Goal: Find specific page/section: Find specific page/section

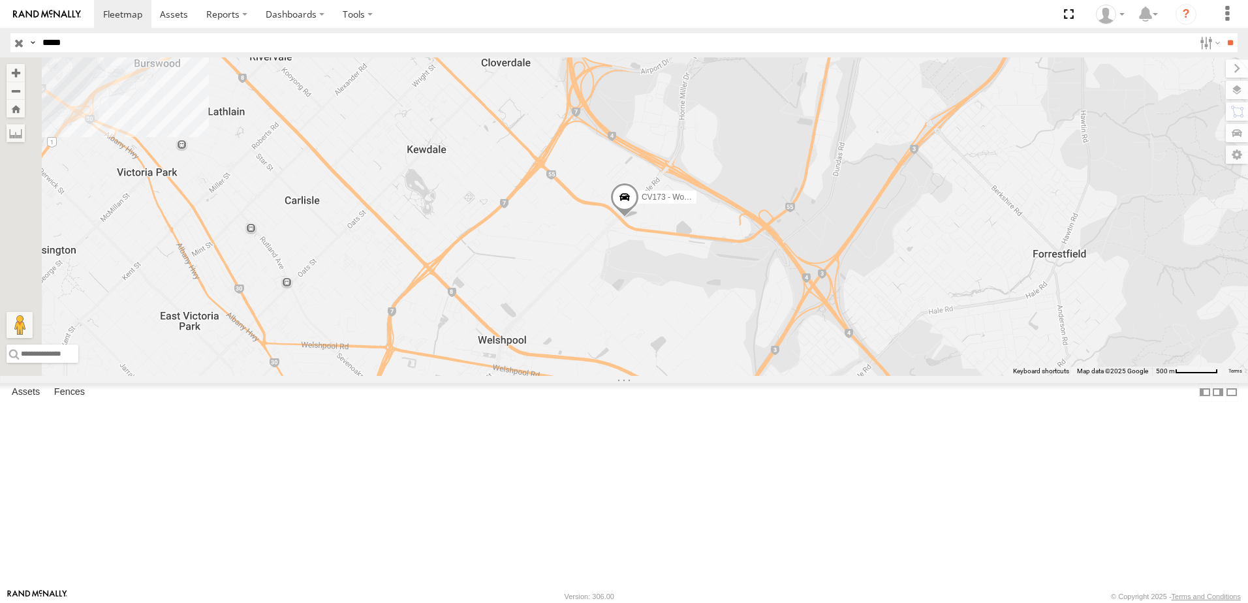
click at [639, 219] on span at bounding box center [624, 200] width 29 height 35
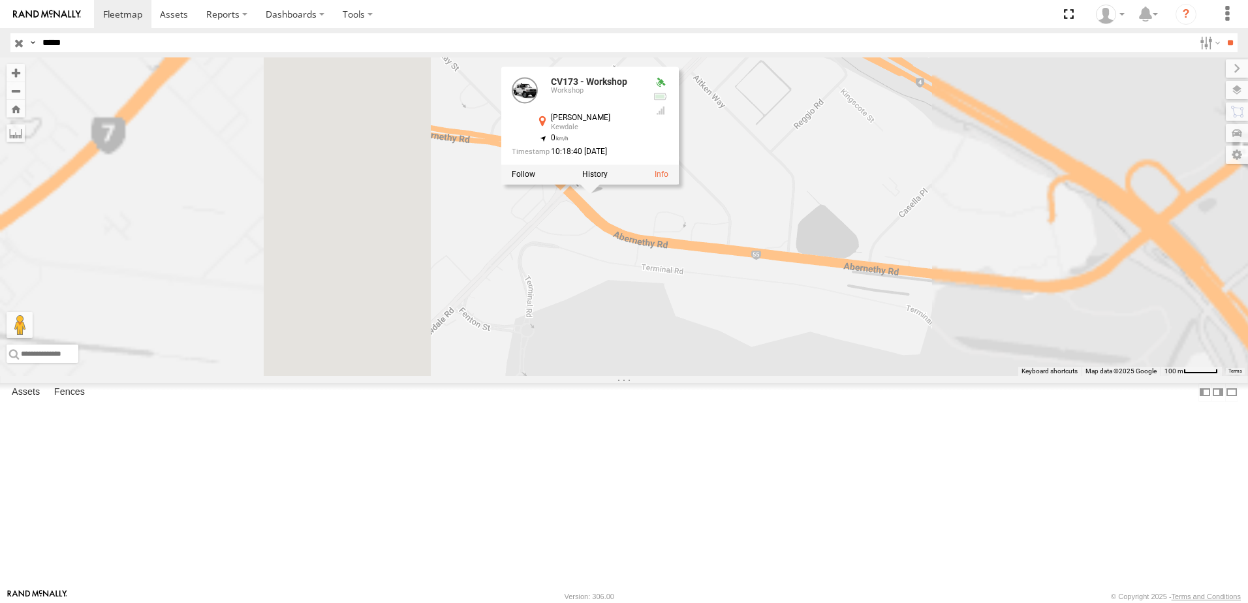
drag, startPoint x: 809, startPoint y: 287, endPoint x: 765, endPoint y: 354, distance: 80.5
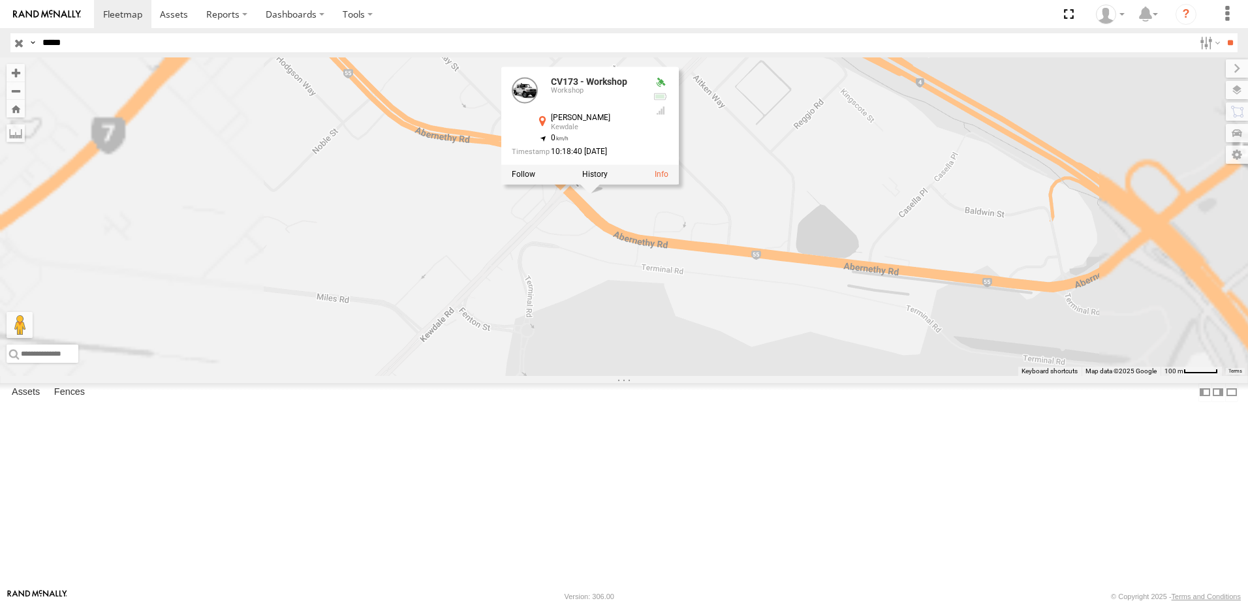
click at [765, 354] on div "CV173 - Workshop CV173 - Workshop Workshop [PERSON_NAME][GEOGRAPHIC_DATA] -31.9…" at bounding box center [624, 216] width 1248 height 318
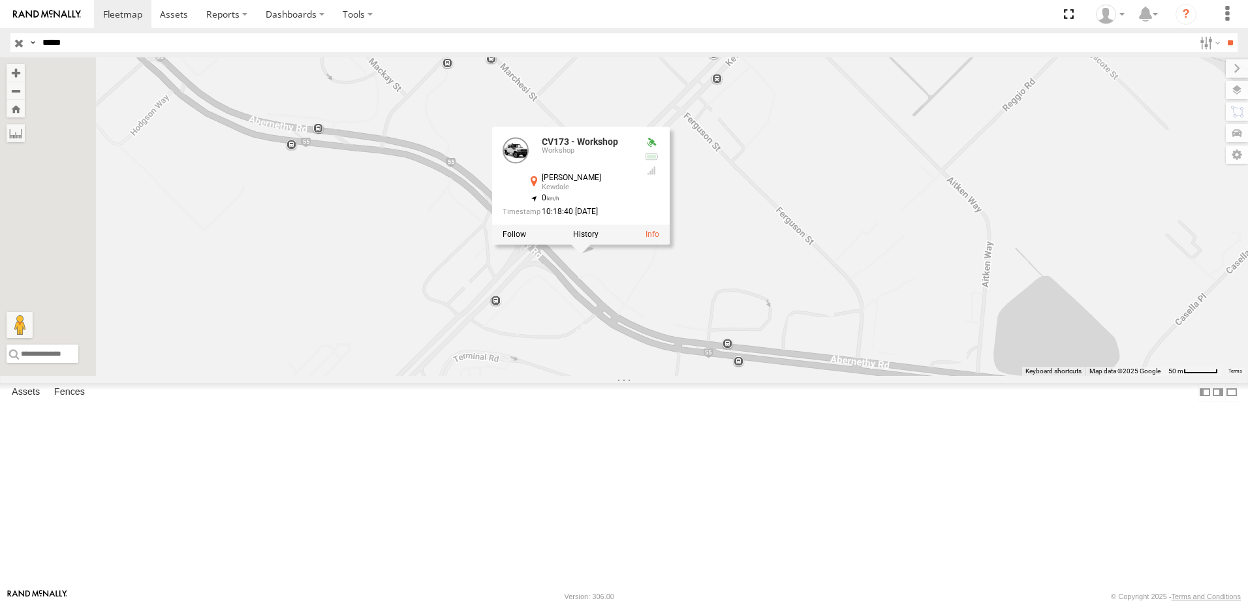
drag, startPoint x: 729, startPoint y: 313, endPoint x: 796, endPoint y: 390, distance: 102.2
click at [796, 376] on div "CV173 - Workshop CV173 - Workshop Workshop [PERSON_NAME][GEOGRAPHIC_DATA] -31.9…" at bounding box center [624, 216] width 1248 height 318
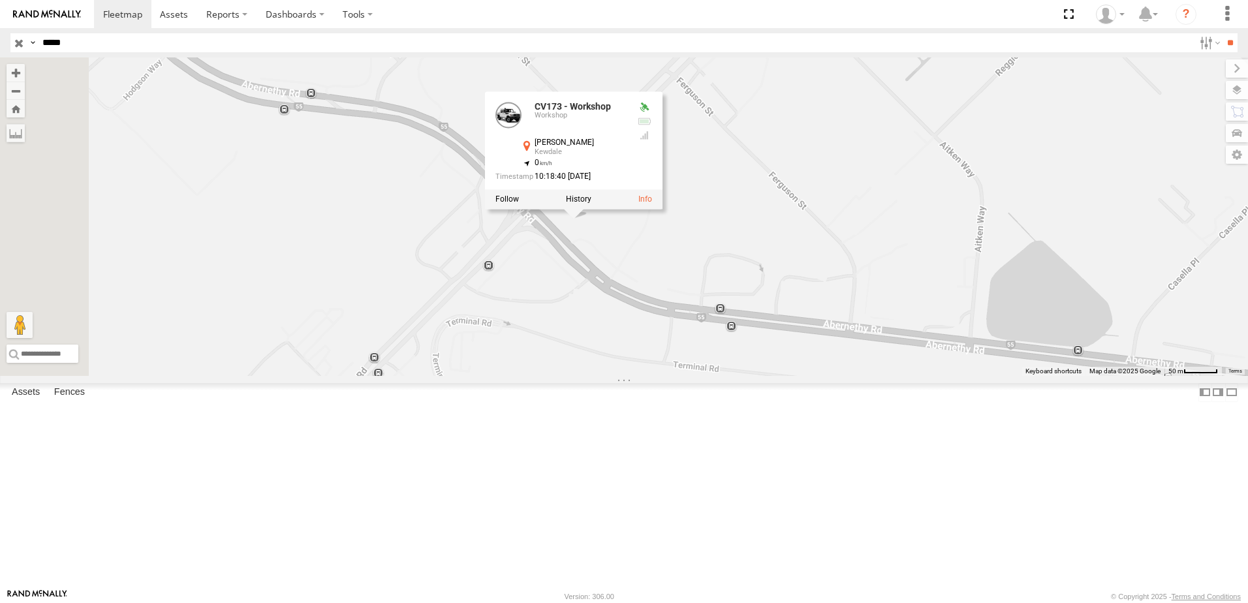
drag, startPoint x: 858, startPoint y: 354, endPoint x: 849, endPoint y: 317, distance: 38.8
click at [849, 317] on div "CV173 - Workshop CV173 - Workshop Workshop [PERSON_NAME][GEOGRAPHIC_DATA] -31.9…" at bounding box center [624, 216] width 1248 height 318
click at [1206, 46] on label at bounding box center [1208, 42] width 28 height 19
click at [1194, 44] on label at bounding box center [1208, 42] width 28 height 19
click at [1235, 94] on label at bounding box center [1224, 90] width 48 height 18
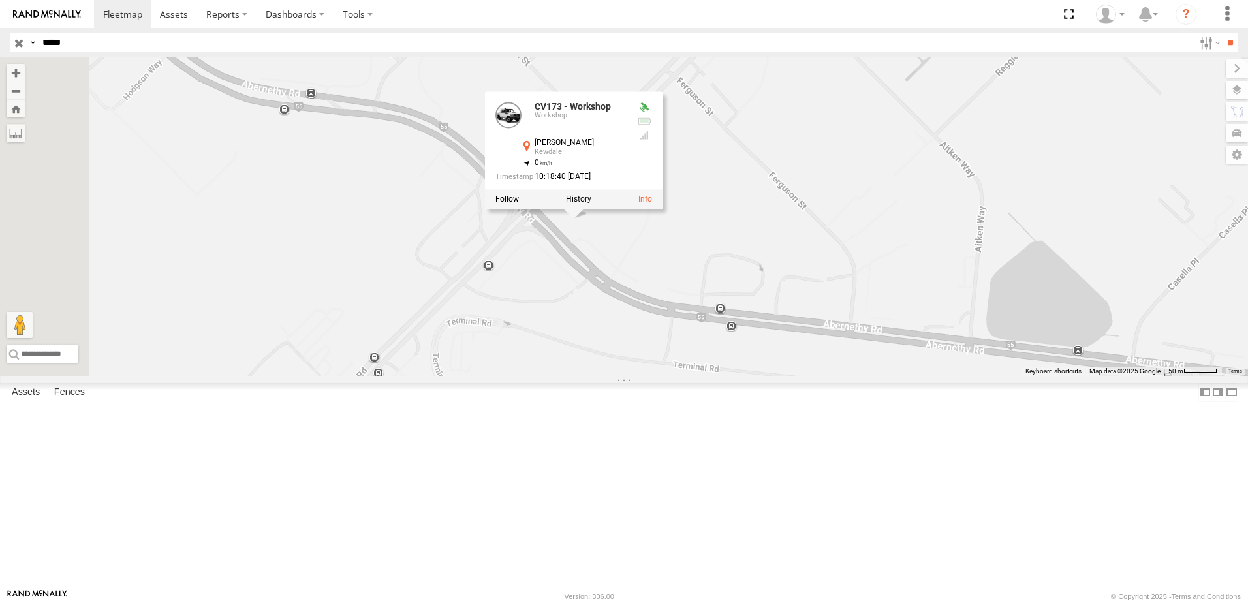
click at [0, 0] on span "Basemaps" at bounding box center [0, 0] width 0 height 0
click at [0, 0] on span "Satellite + Roadmap" at bounding box center [0, 0] width 0 height 0
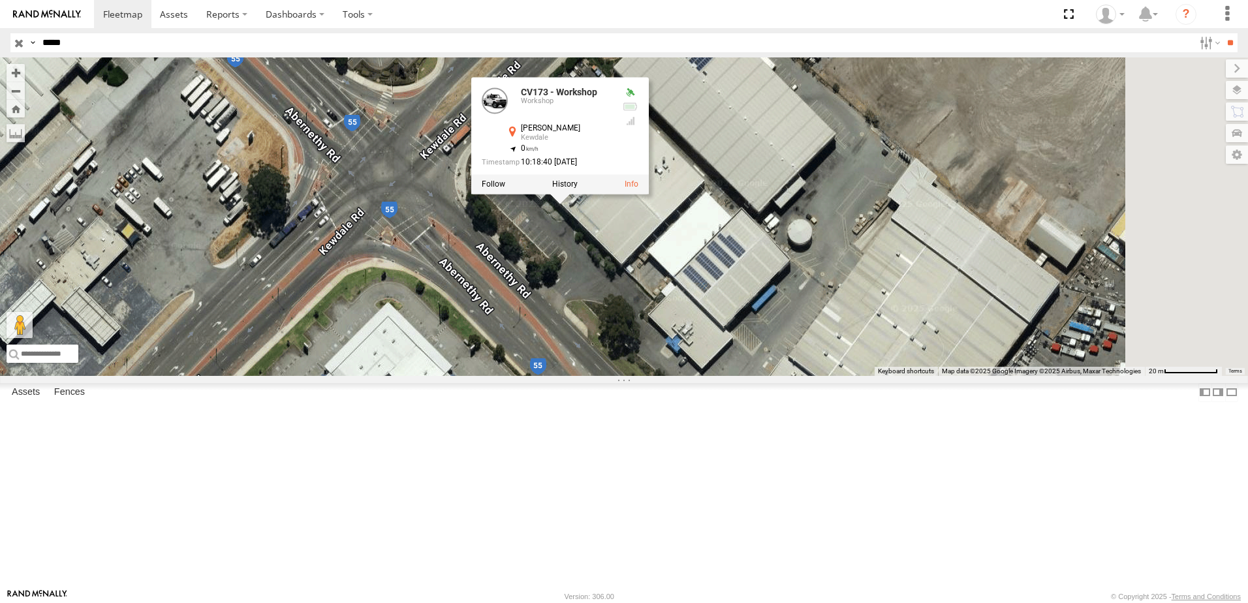
drag, startPoint x: 726, startPoint y: 208, endPoint x: 741, endPoint y: 339, distance: 132.1
click at [741, 339] on div "CV173 - Workshop CV173 - Workshop Workshop [PERSON_NAME][GEOGRAPHIC_DATA] -31.9…" at bounding box center [624, 216] width 1248 height 318
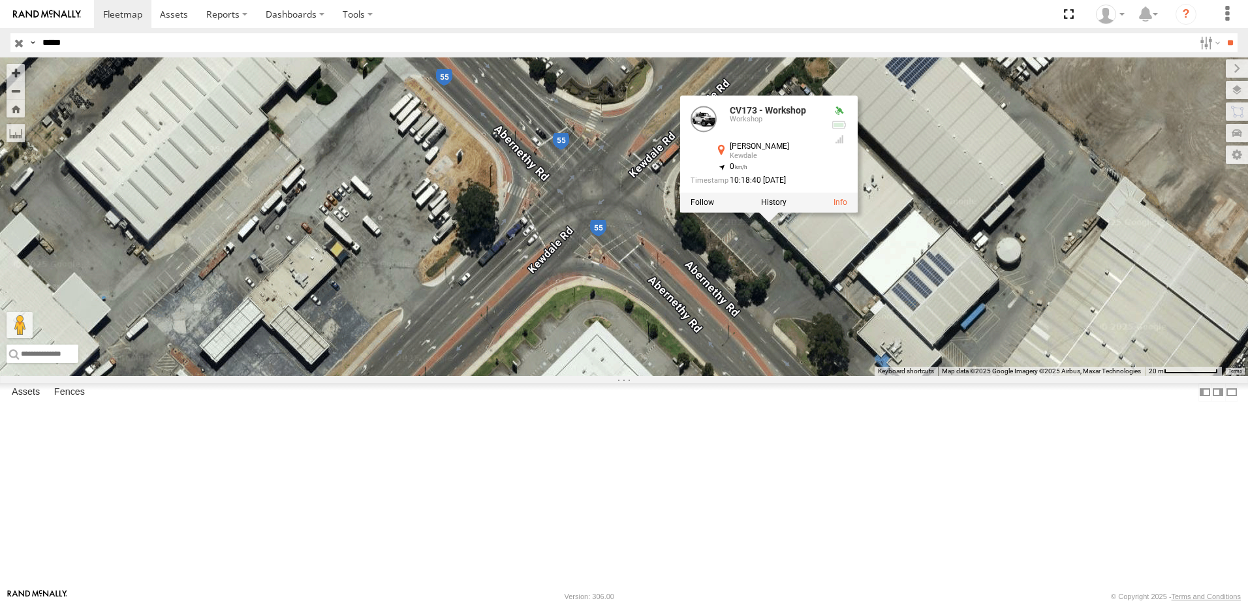
drag, startPoint x: 519, startPoint y: 318, endPoint x: 729, endPoint y: 343, distance: 211.6
click at [729, 343] on div "CV173 - Workshop CV173 - Workshop Workshop [PERSON_NAME][GEOGRAPHIC_DATA] -31.9…" at bounding box center [624, 216] width 1248 height 318
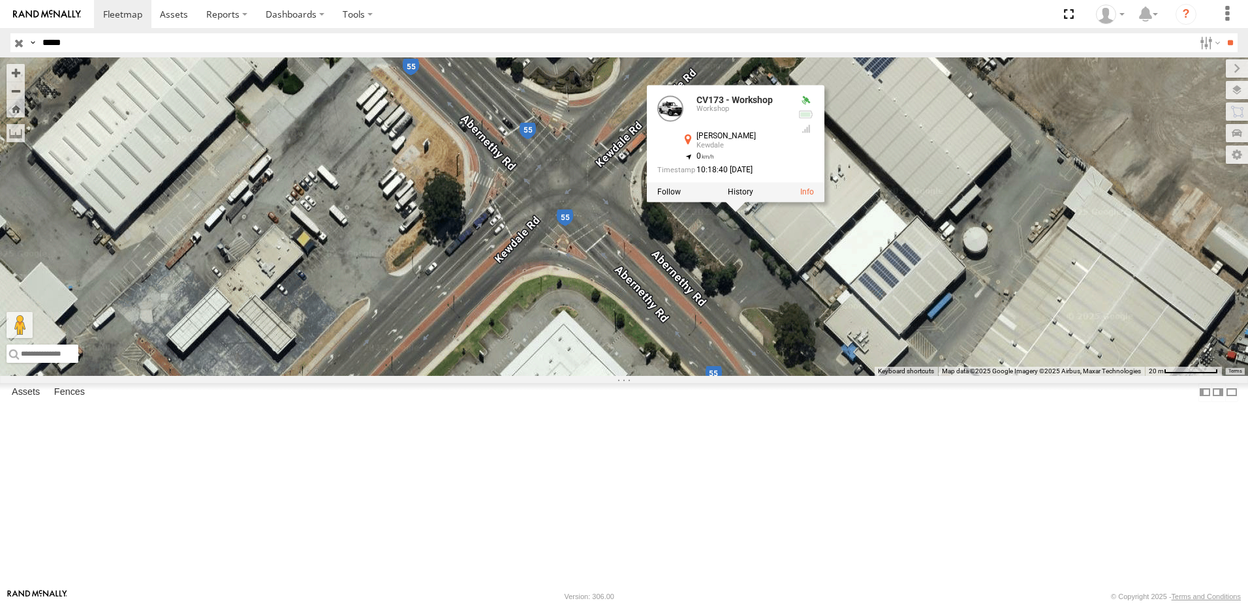
drag, startPoint x: 938, startPoint y: 347, endPoint x: 798, endPoint y: 314, distance: 144.1
click at [798, 314] on div "CV173 - Workshop CV173 - Workshop Workshop [PERSON_NAME][GEOGRAPHIC_DATA] -31.9…" at bounding box center [624, 216] width 1248 height 318
